Goal: Communication & Community: Answer question/provide support

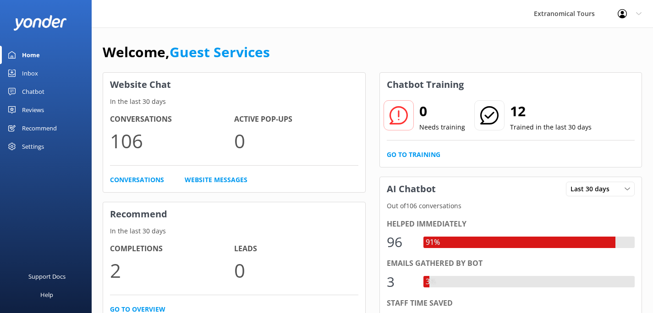
click at [43, 77] on link "Inbox" at bounding box center [46, 73] width 92 height 18
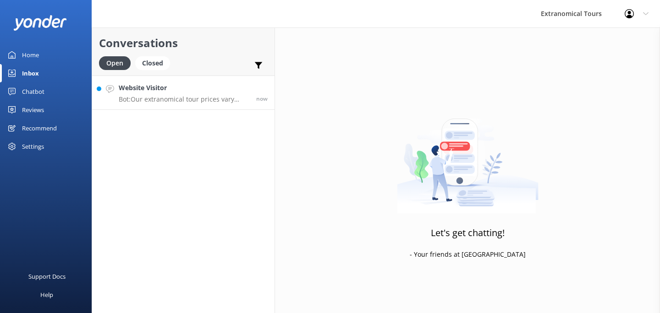
click at [211, 93] on div "Website Visitor Bot: Our extranomical tour prices vary depending on the tour, s…" at bounding box center [184, 93] width 131 height 20
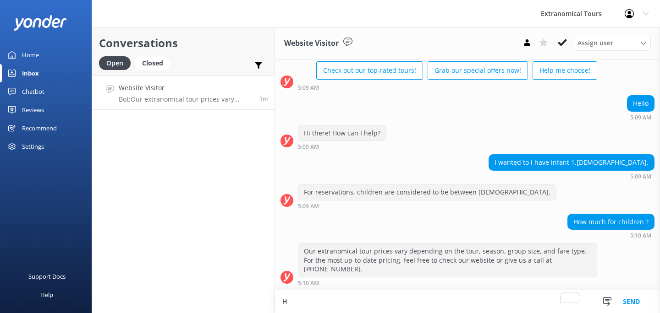
scroll to position [56, 0]
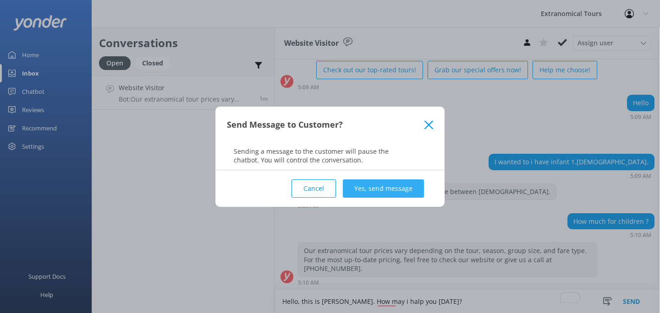
type textarea "Hello, this is [PERSON_NAME]. How may i halp you [DATE]?"
click at [396, 186] on button "Yes, send message" at bounding box center [383, 189] width 81 height 18
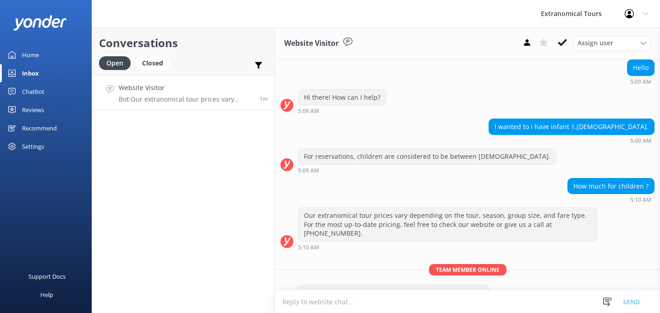
scroll to position [115, 0]
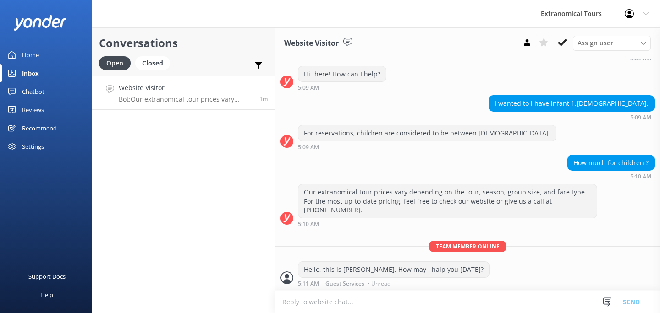
click at [361, 290] on form "Snippets Manage Still Need Further Assistance? Hi, just checking in - do you st…" at bounding box center [467, 301] width 385 height 23
click at [344, 298] on textarea "To enrich screen reader interactions, please activate Accessibility in Grammarl…" at bounding box center [467, 302] width 385 height 22
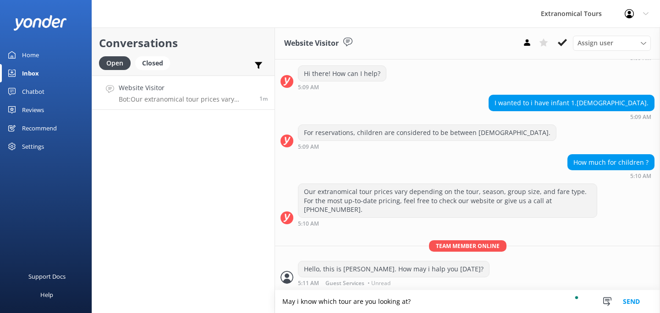
type textarea "May i know which tour are you looking at?"
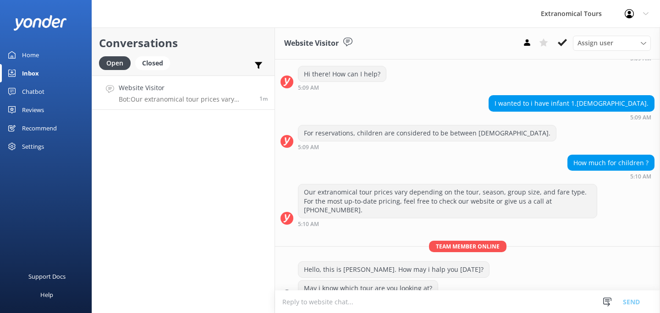
scroll to position [134, 0]
